Goal: Find contact information: Find contact information

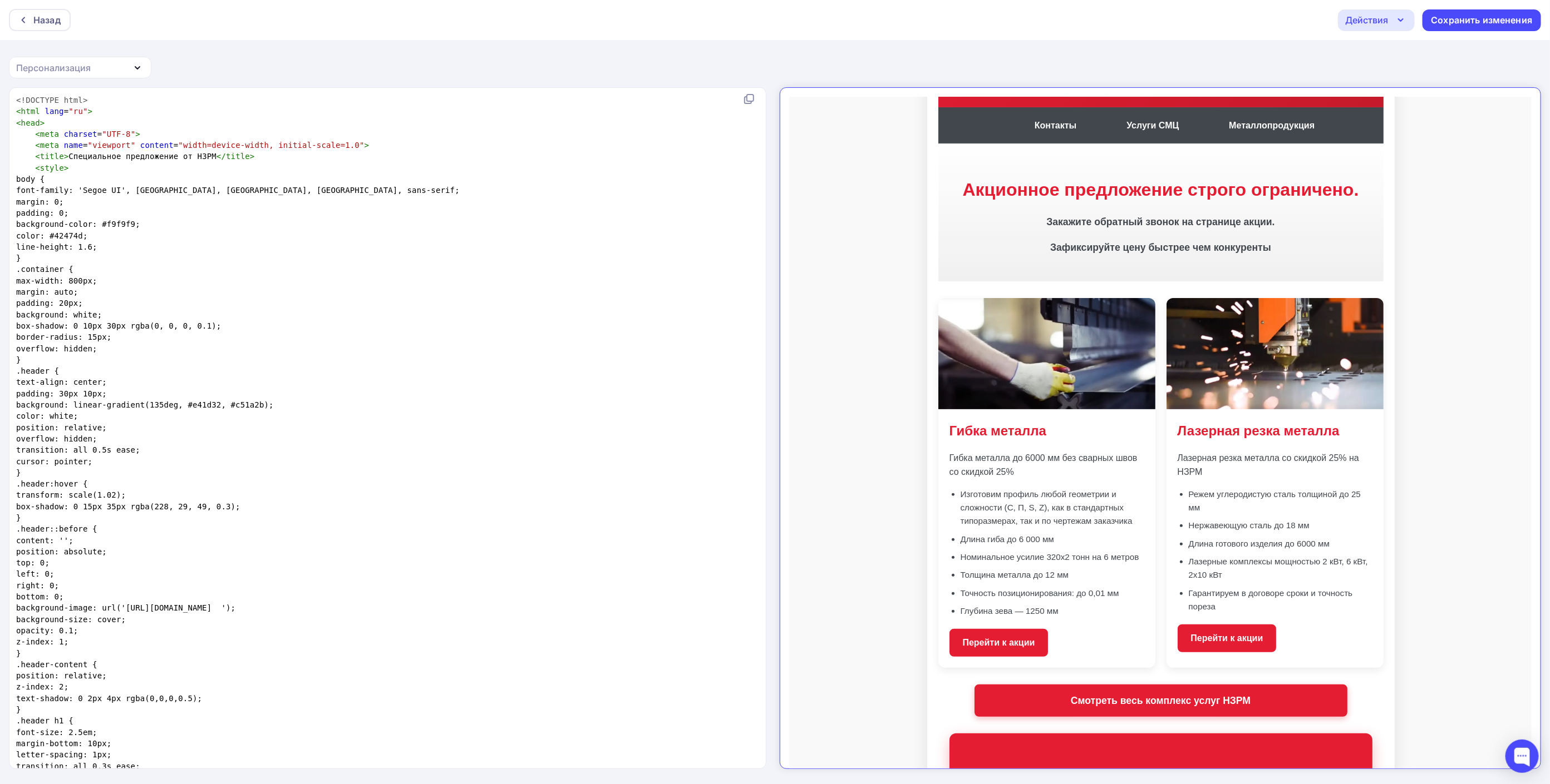
scroll to position [417, 0]
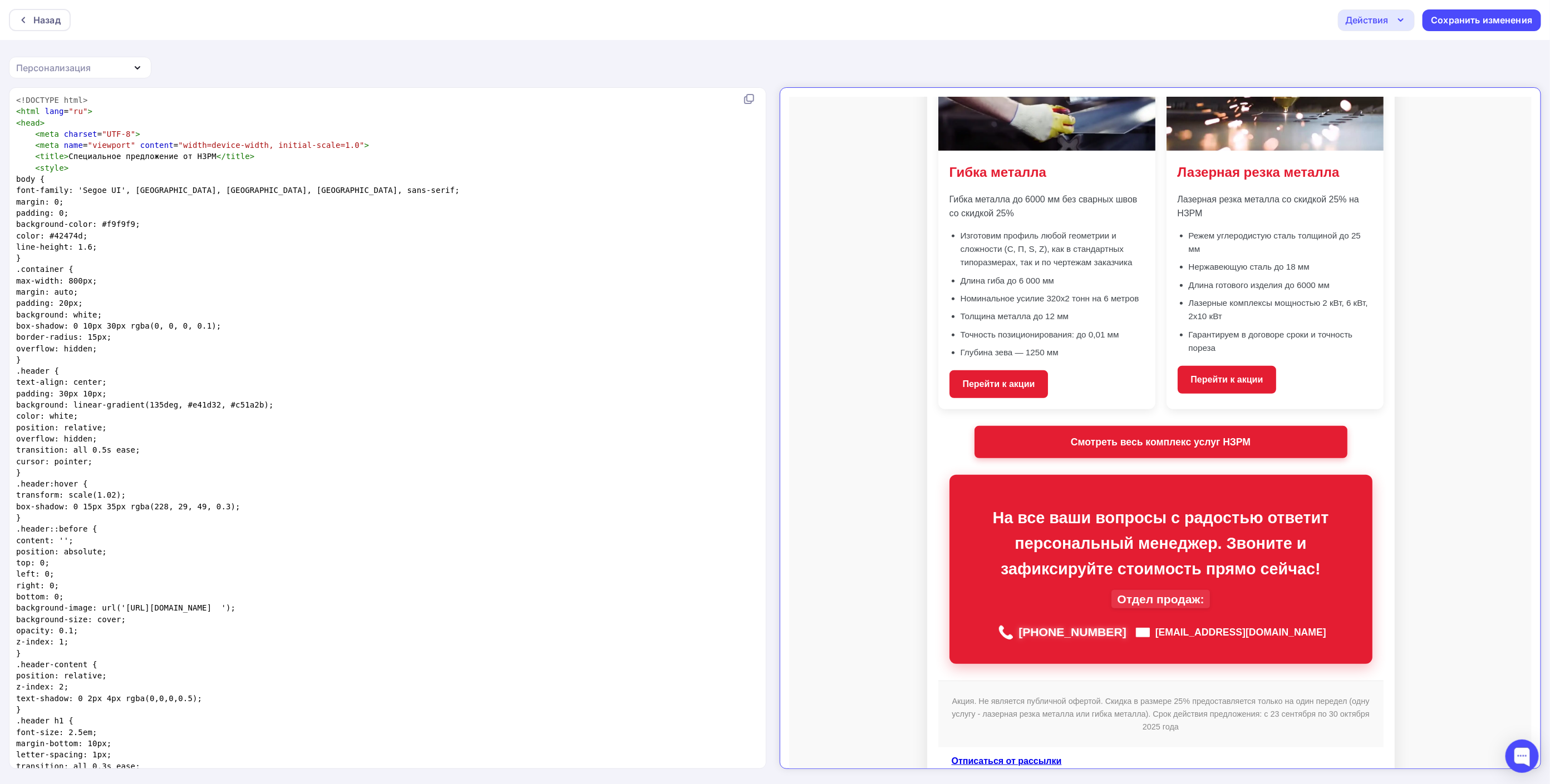
drag, startPoint x: 1154, startPoint y: 621, endPoint x: 1048, endPoint y: 618, distance: 106.0
click at [1048, 618] on div "📞 [PHONE_NUMBER]" at bounding box center [1052, 622] width 129 height 30
copy div "📞 [PHONE_NUMBER]"
click at [1070, 629] on p "[PHONE_NUMBER]" at bounding box center [1062, 622] width 108 height 19
drag, startPoint x: 1070, startPoint y: 626, endPoint x: 1157, endPoint y: 621, distance: 87.1
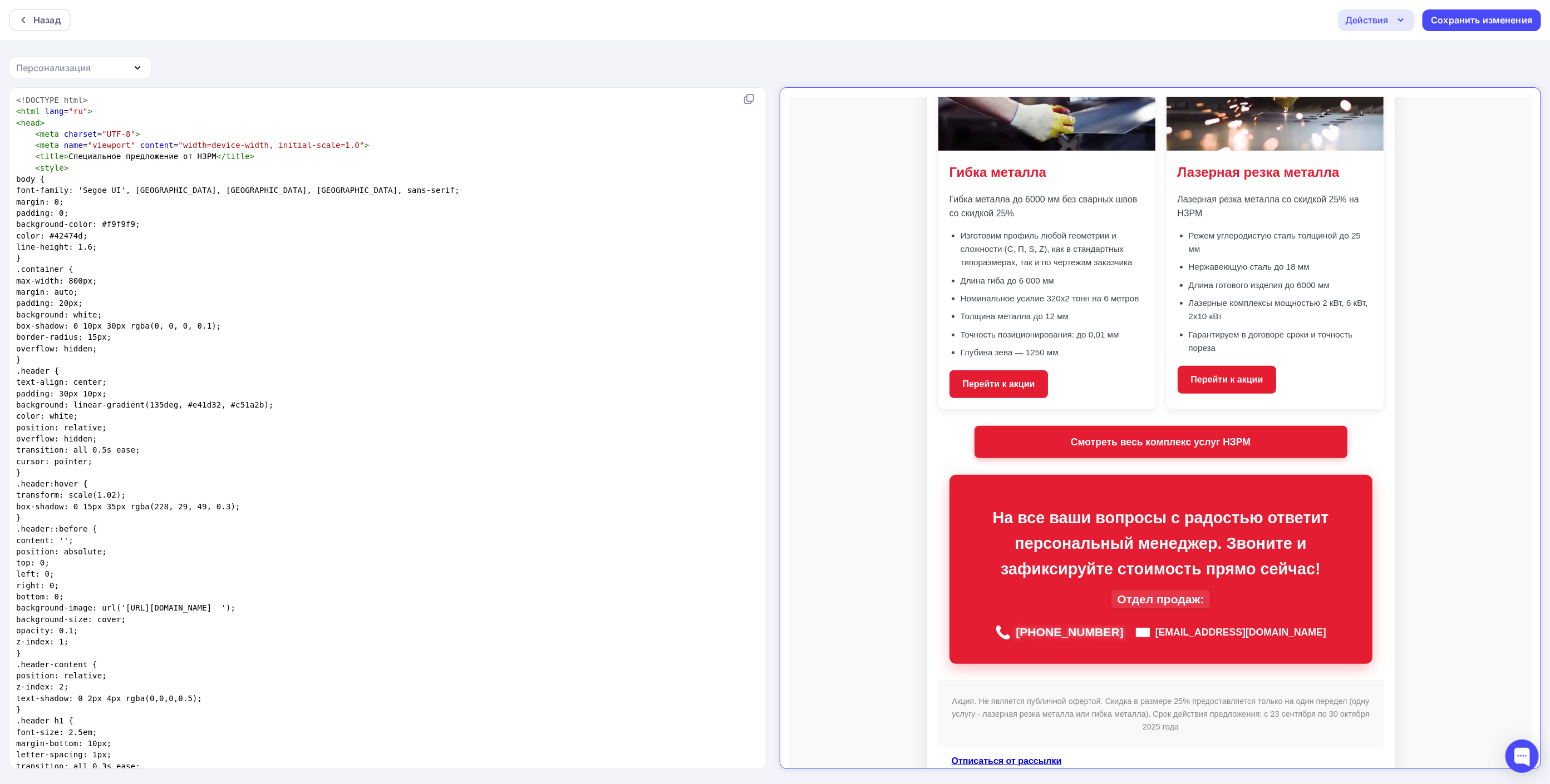
click at [1157, 621] on div "📞 [PHONE_NUMBER] ✉️ [EMAIL_ADDRESS][DOMAIN_NAME]" at bounding box center [1151, 622] width 401 height 30
copy p "[PHONE_NUMBER]"
drag, startPoint x: 1272, startPoint y: 619, endPoint x: 1191, endPoint y: 625, distance: 81.2
click at [1191, 625] on div "📞 [PHONE_NUMBER] ✉️ [EMAIL_ADDRESS][DOMAIN_NAME]" at bounding box center [1151, 622] width 401 height 30
copy link "[EMAIL_ADDRESS][DOMAIN_NAME]"
